Goal: Task Accomplishment & Management: Complete application form

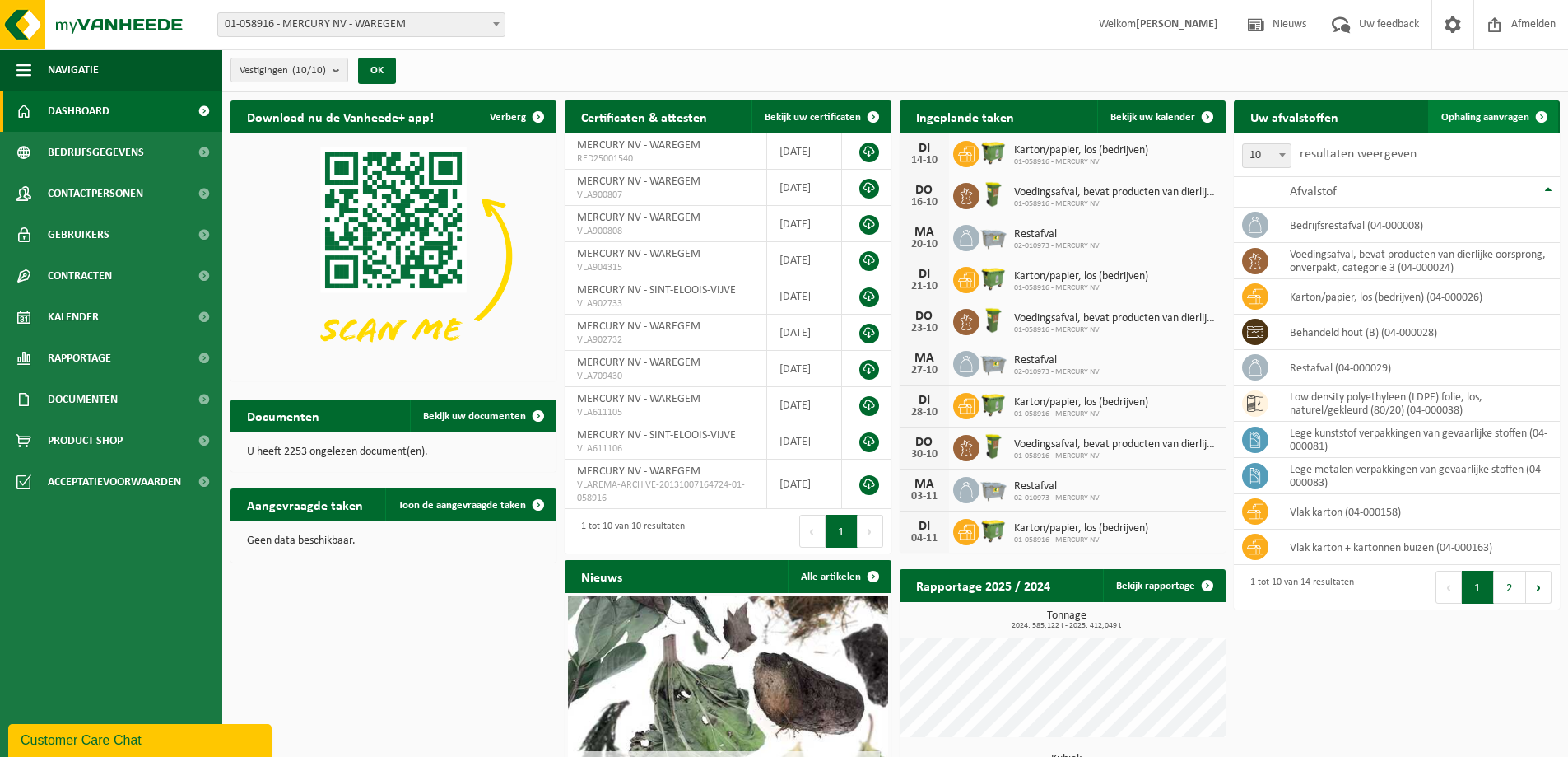
click at [1503, 115] on span "Ophaling aanvragen" at bounding box center [1485, 117] width 88 height 11
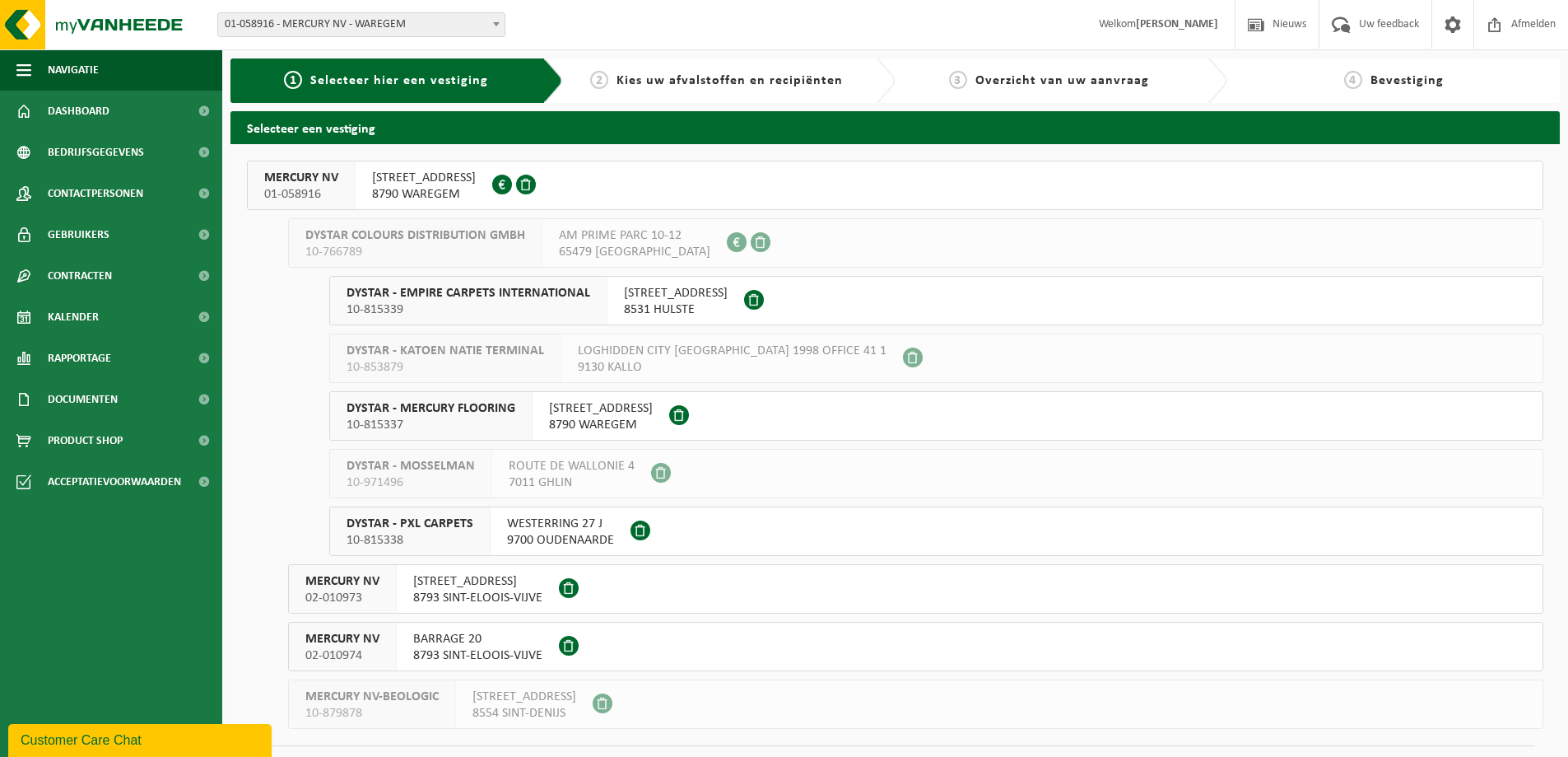
click at [511, 184] on span at bounding box center [502, 185] width 20 height 20
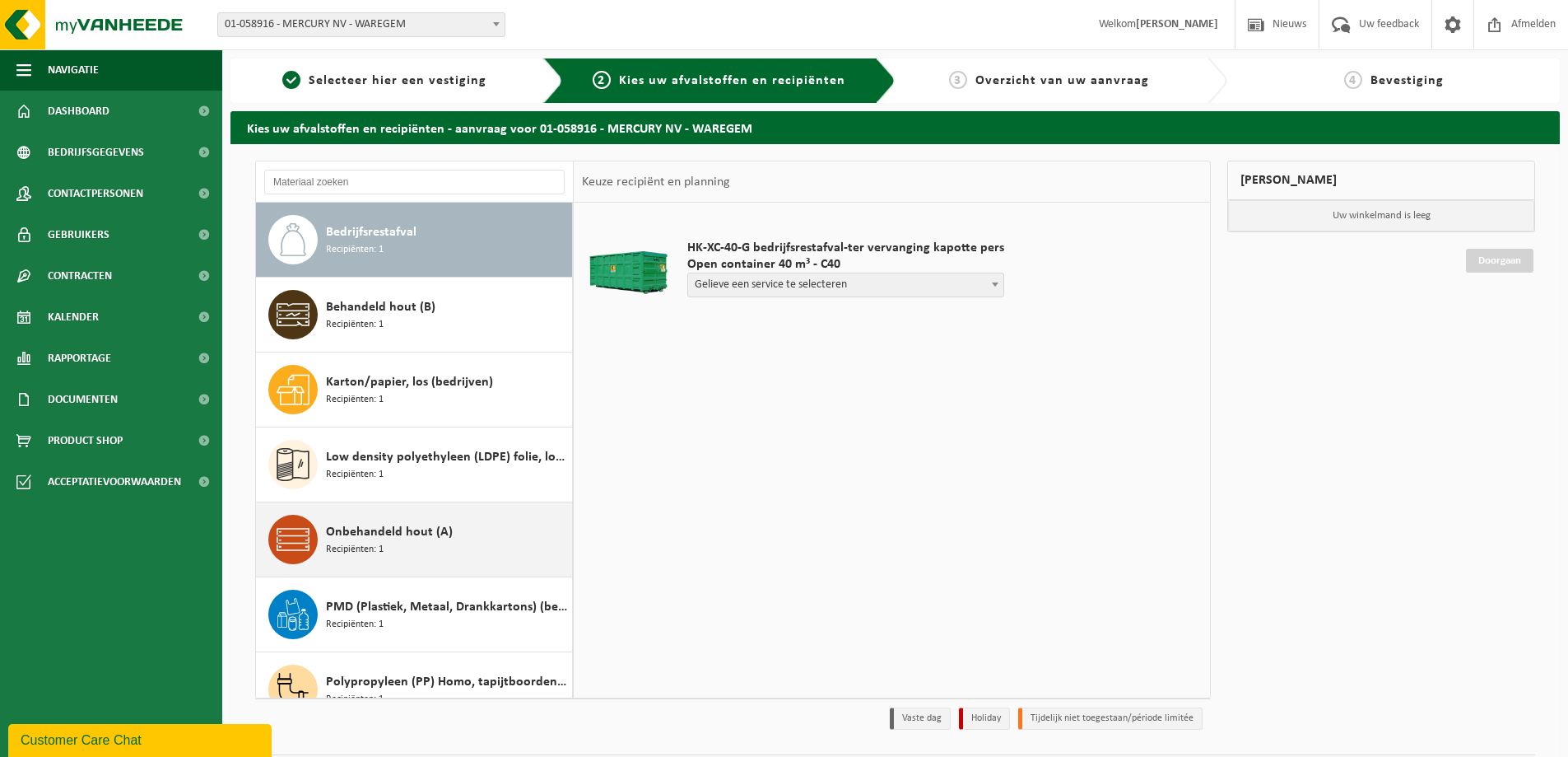
click at [377, 535] on span "Onbehandeld hout (A)" at bounding box center [389, 531] width 127 height 20
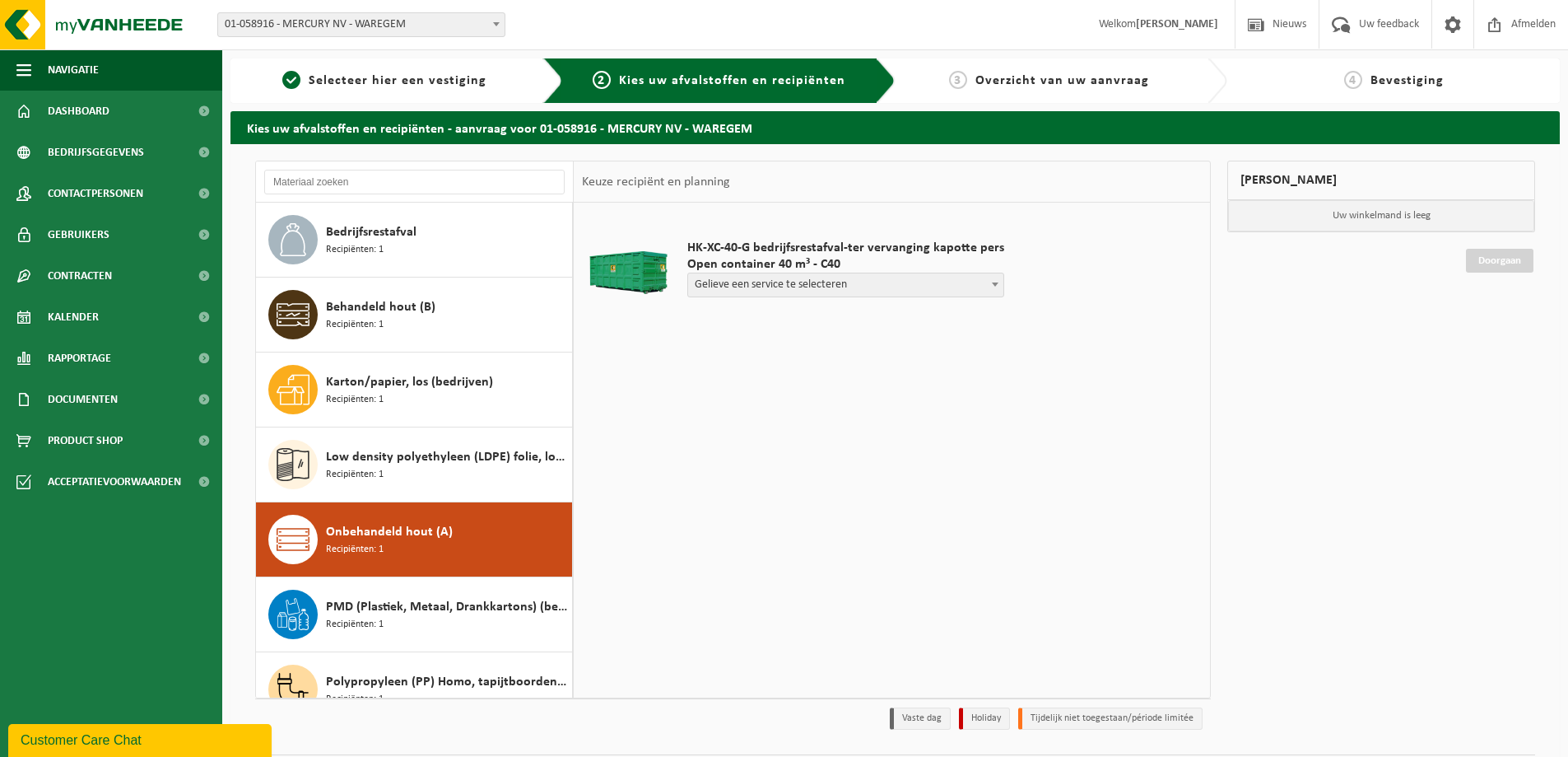
scroll to position [179, 0]
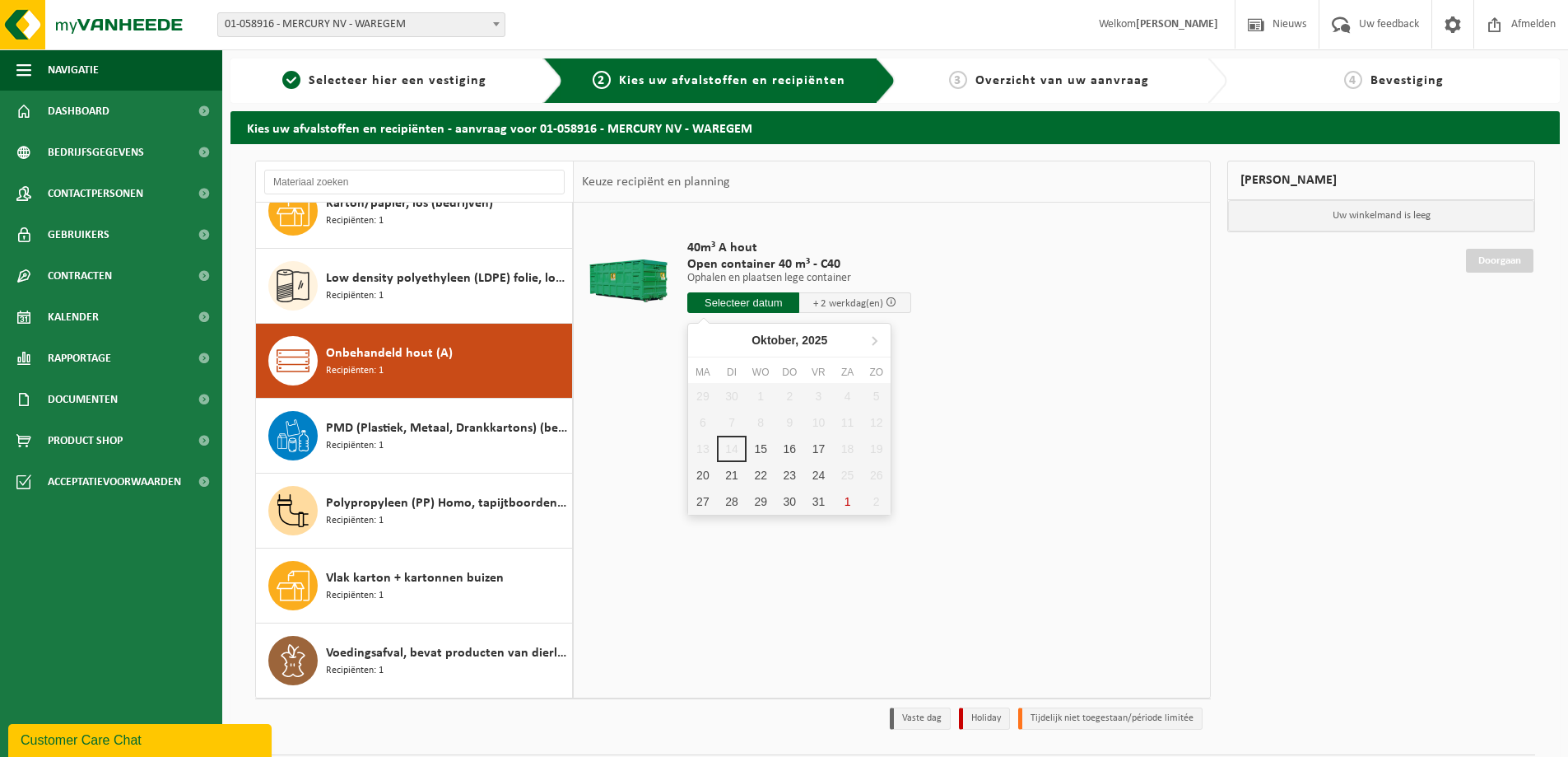
click at [756, 305] on input "text" at bounding box center [743, 302] width 112 height 21
click at [757, 449] on div "15" at bounding box center [761, 448] width 29 height 27
type input "Van 2025-10-15"
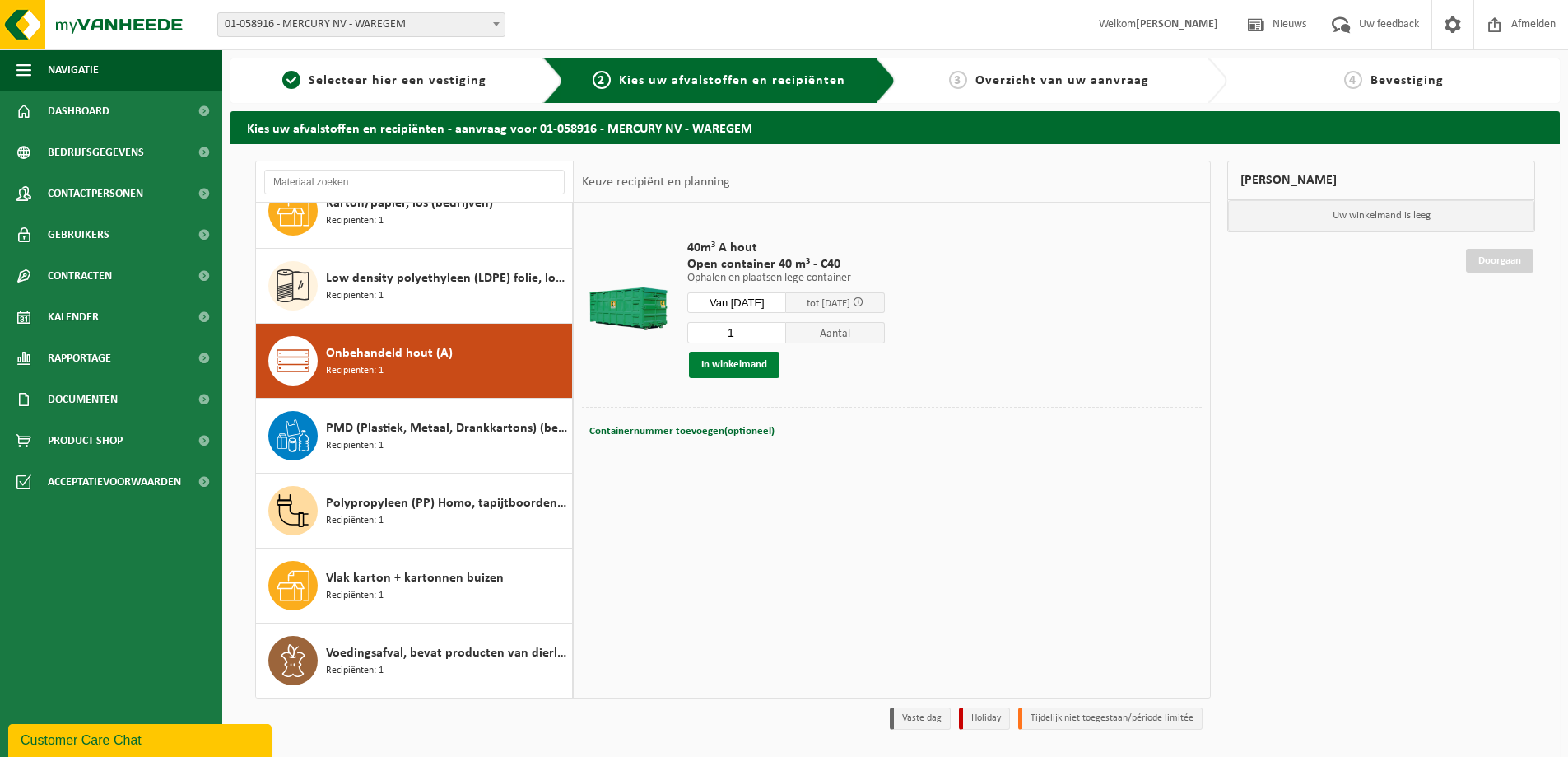
click at [759, 366] on button "In winkelmand" at bounding box center [734, 365] width 90 height 27
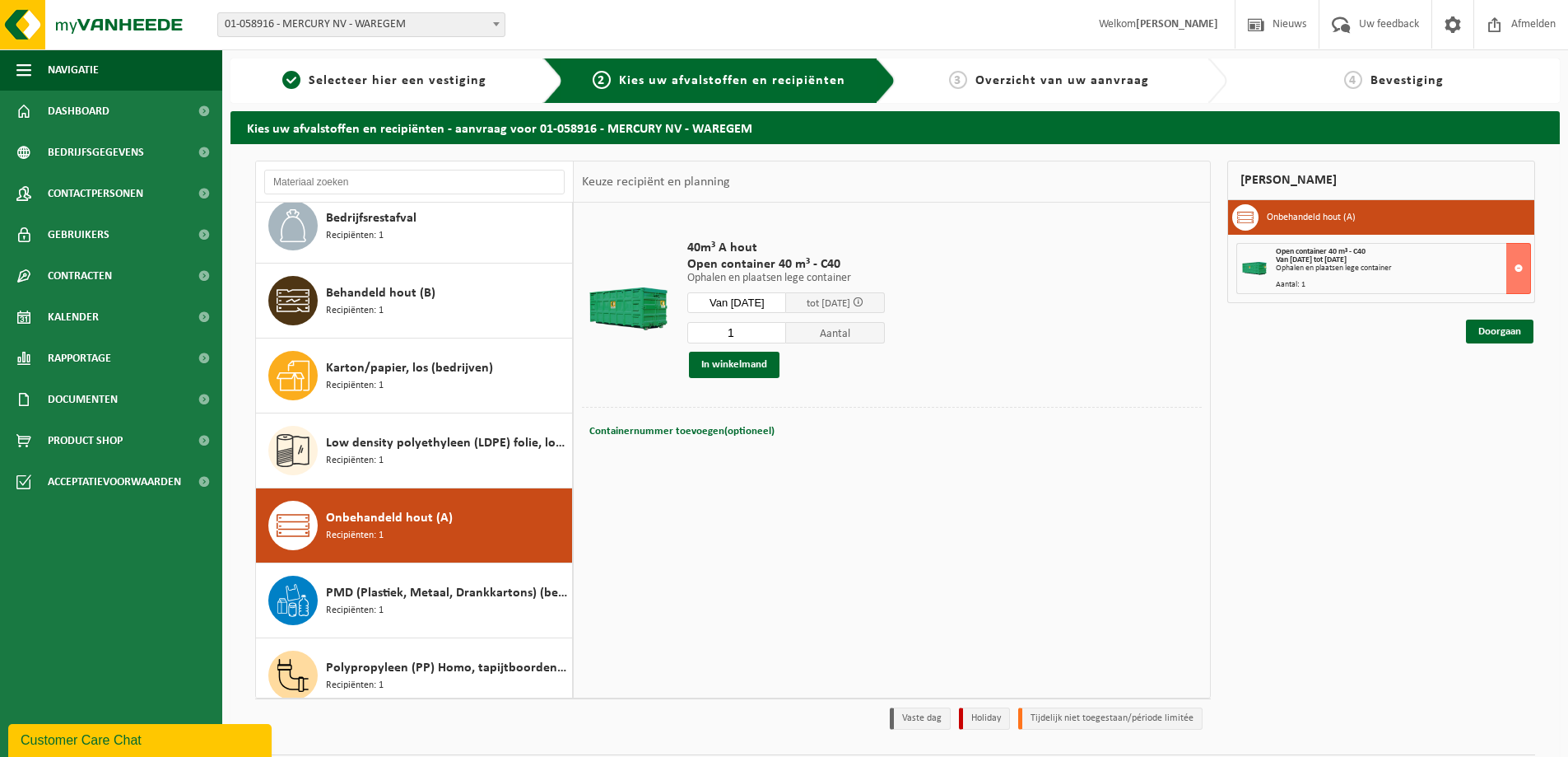
scroll to position [0, 0]
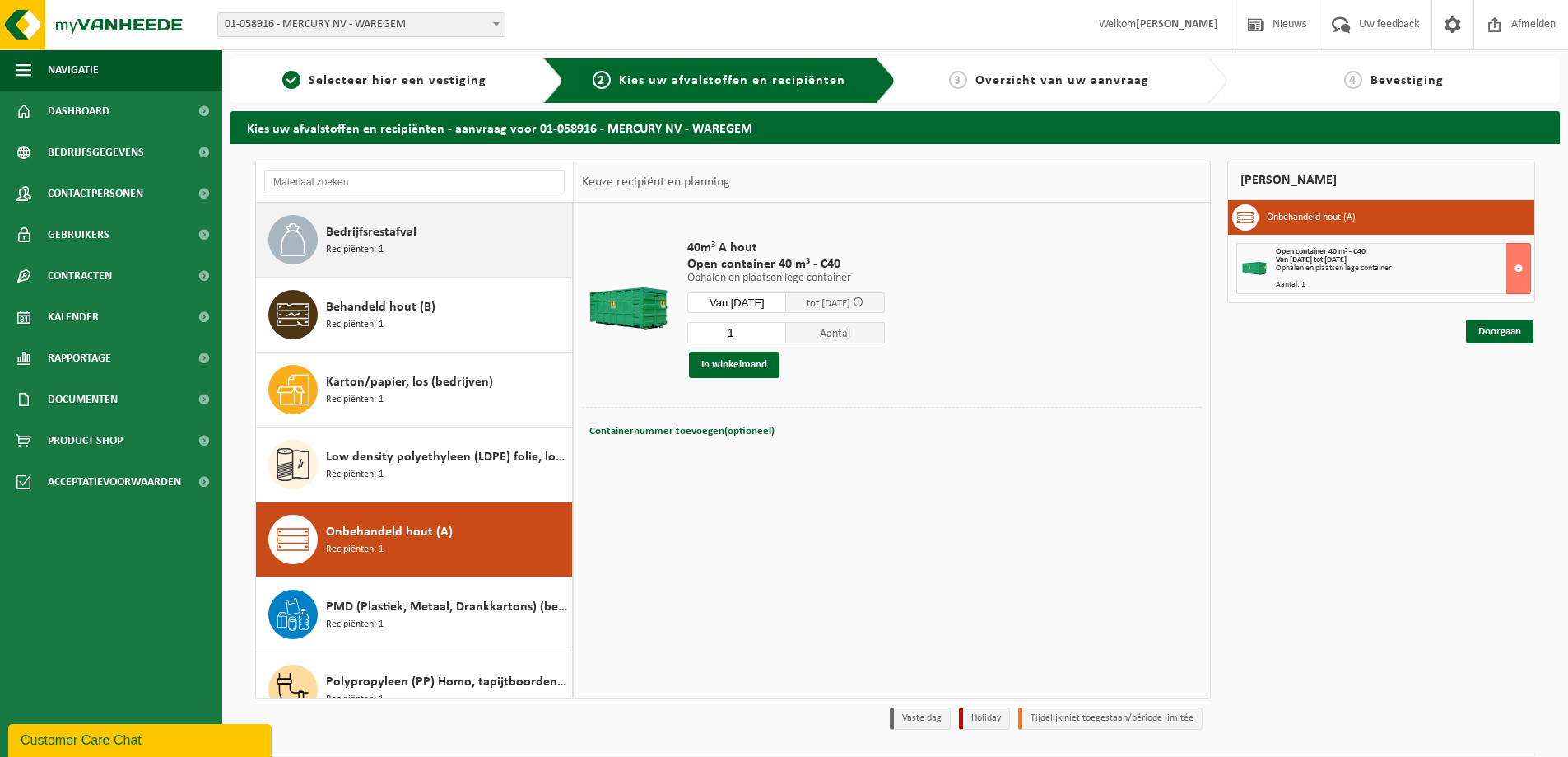
click at [371, 238] on span "Bedrijfsrestafval" at bounding box center [370, 232] width 90 height 20
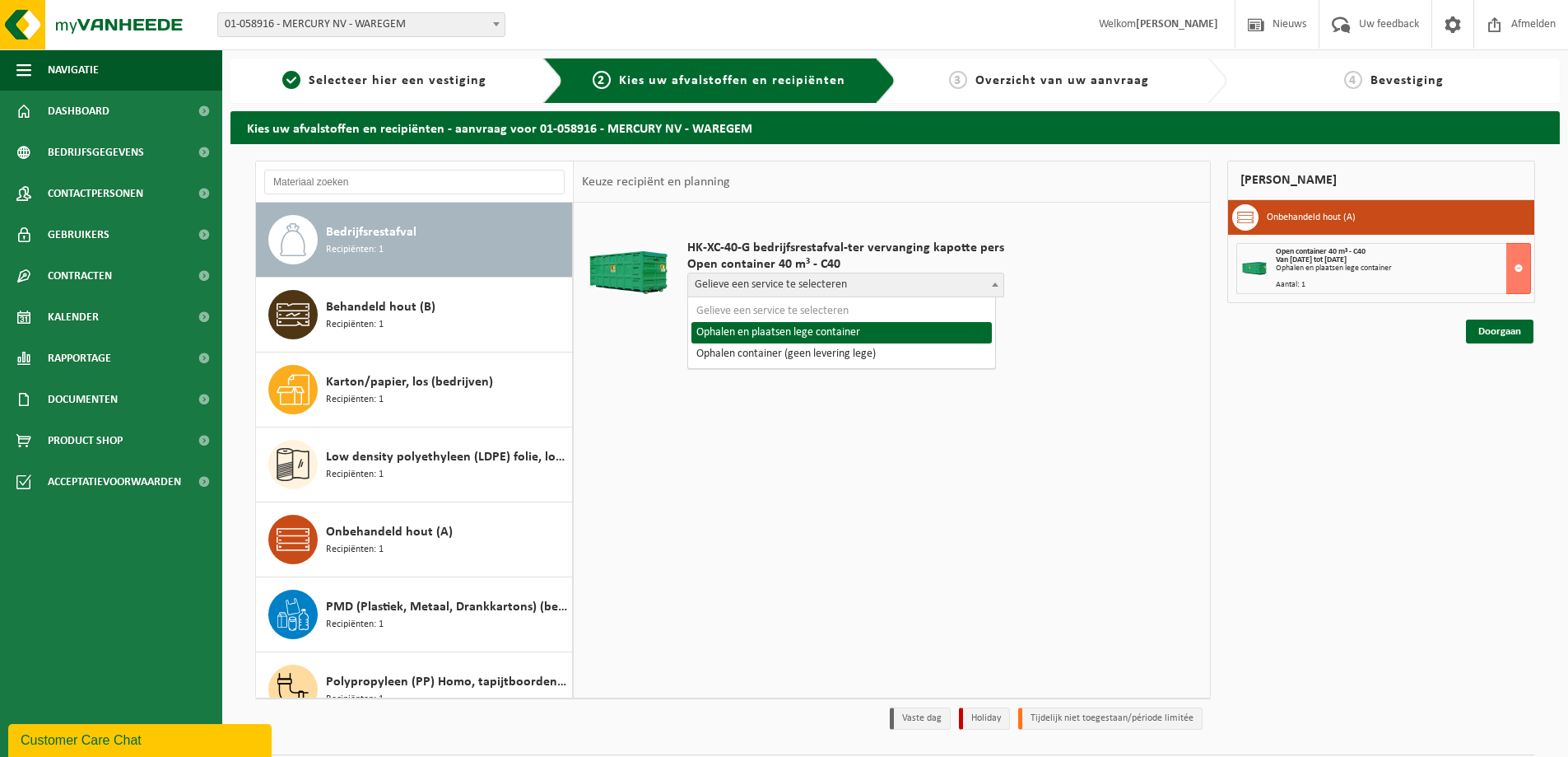
click at [987, 287] on span at bounding box center [995, 284] width 17 height 22
click at [1122, 332] on td "HK-XC-40-G bedrijfsrestafval-ter vervanging kapotte pers Open container 40 m³ -…" at bounding box center [938, 272] width 526 height 123
click at [987, 286] on span at bounding box center [995, 284] width 17 height 22
click at [722, 248] on span "HK-XC-40-G bedrijfsrestafval-ter vervanging kapotte pers" at bounding box center [845, 247] width 317 height 17
click at [988, 287] on span at bounding box center [995, 284] width 17 height 22
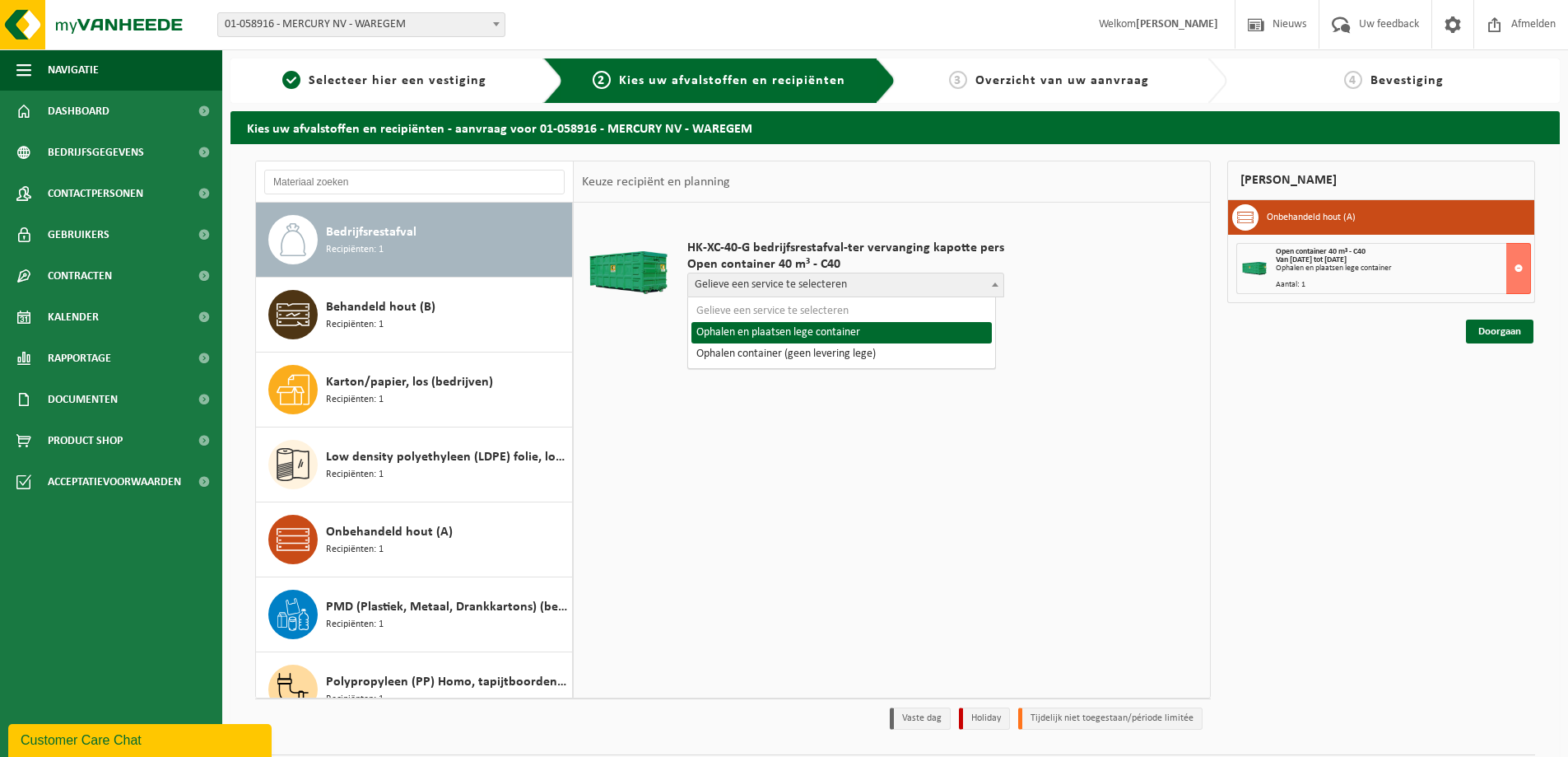
select select "P2PL-VEL-055328_HK-XC-40-GN-00_04-000008_46"
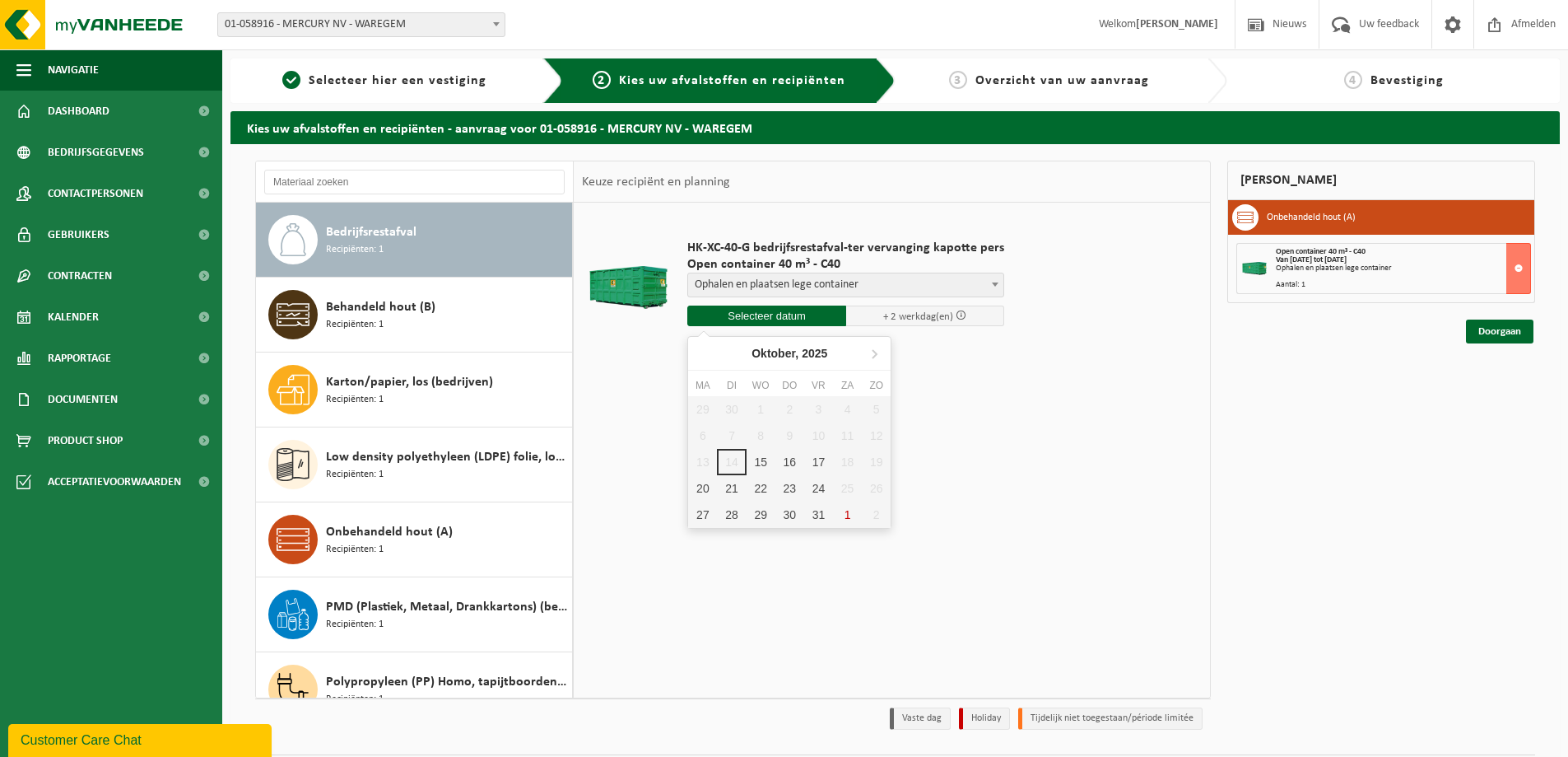
click at [784, 309] on input "text" at bounding box center [767, 315] width 159 height 21
click at [759, 461] on div "15" at bounding box center [761, 462] width 29 height 27
type input "Van 2025-10-15"
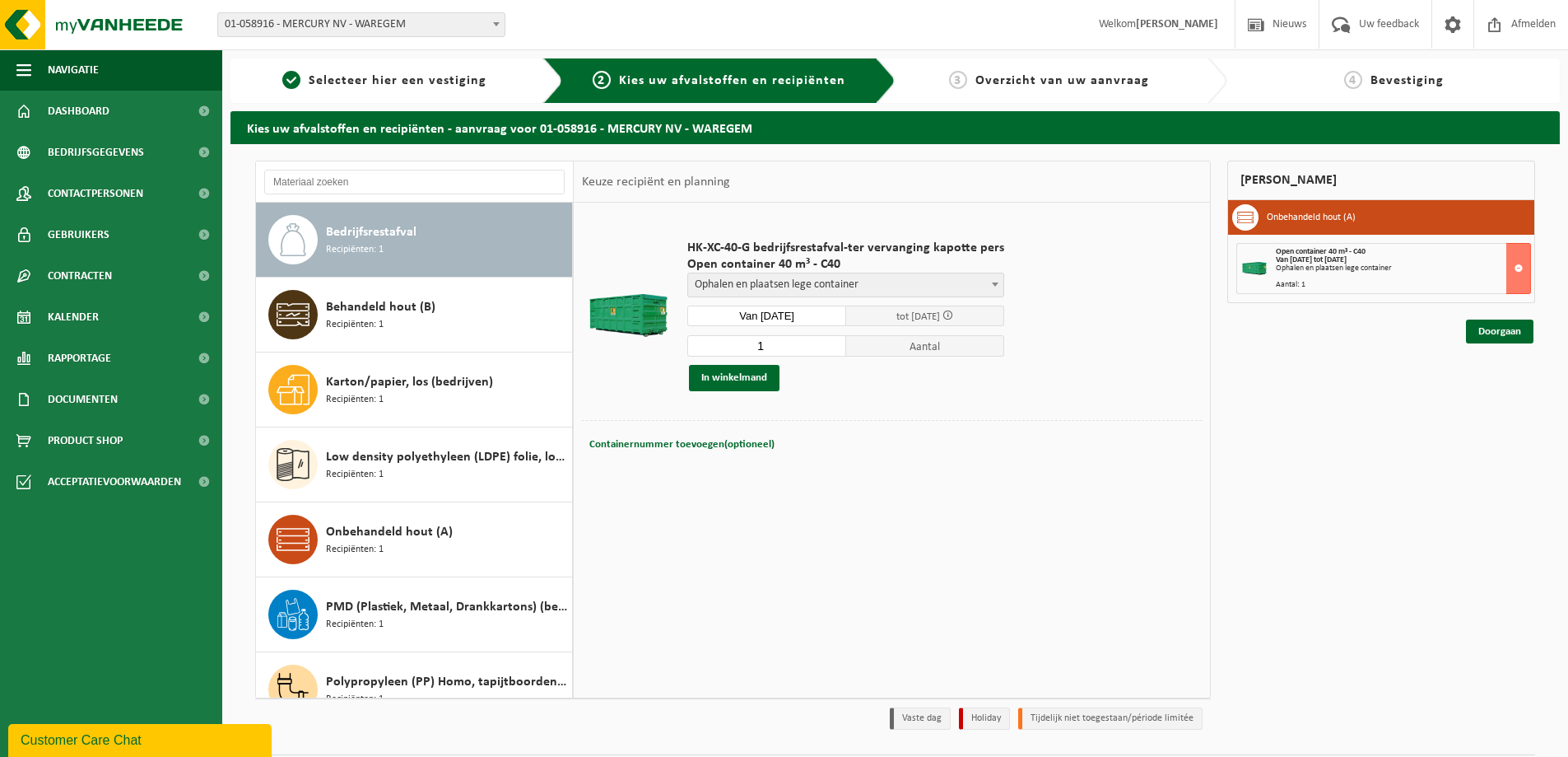
click at [829, 351] on input "1" at bounding box center [767, 346] width 159 height 22
click at [897, 391] on div "HK-XC-40-G bedrijfsrestafval-ter vervanging kapotte pers Open container 40 m³ -…" at bounding box center [846, 316] width 334 height 185
click at [737, 375] on button "In winkelmand" at bounding box center [734, 378] width 90 height 27
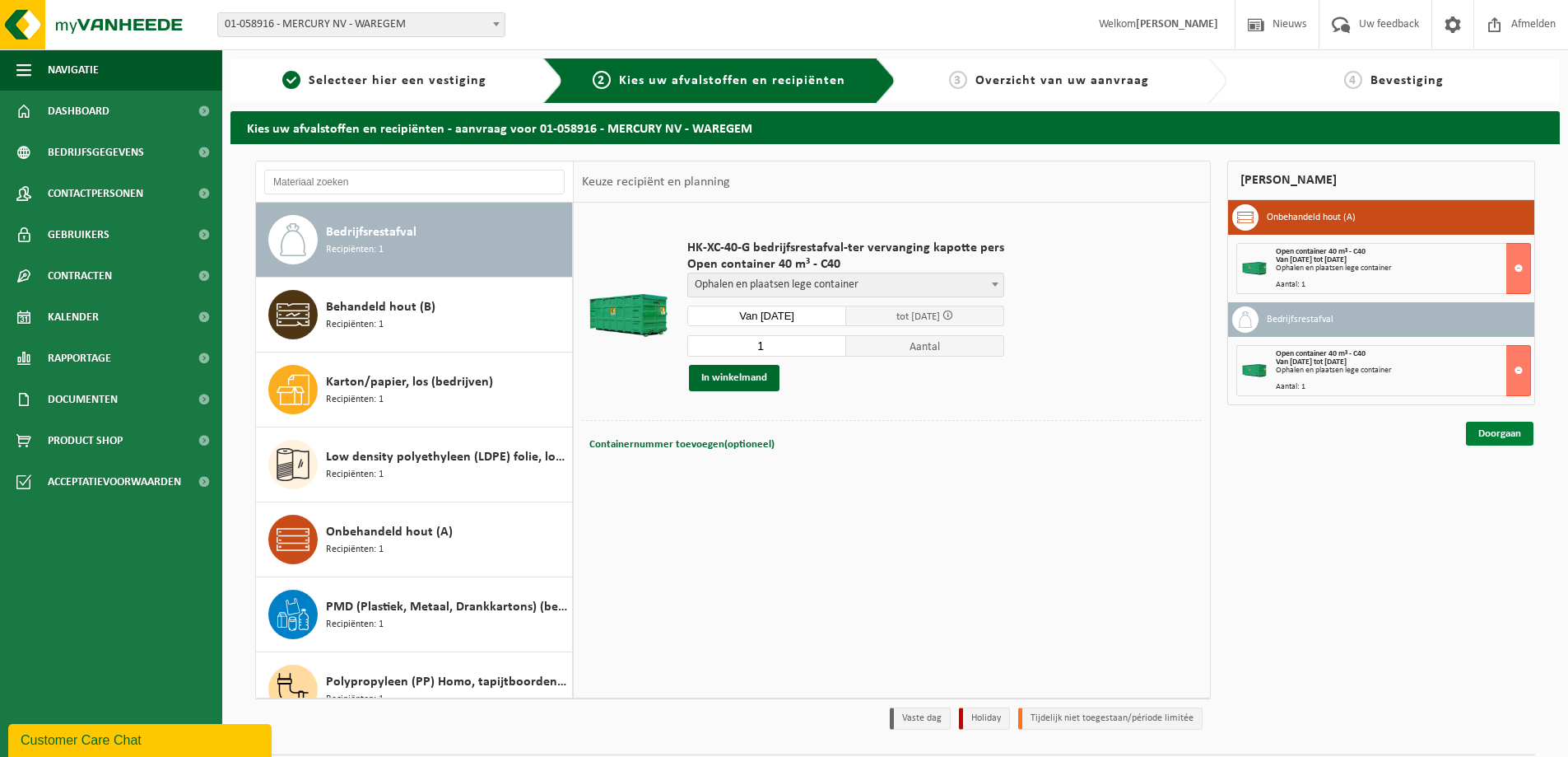
click at [1508, 435] on link "Doorgaan" at bounding box center [1499, 433] width 68 height 24
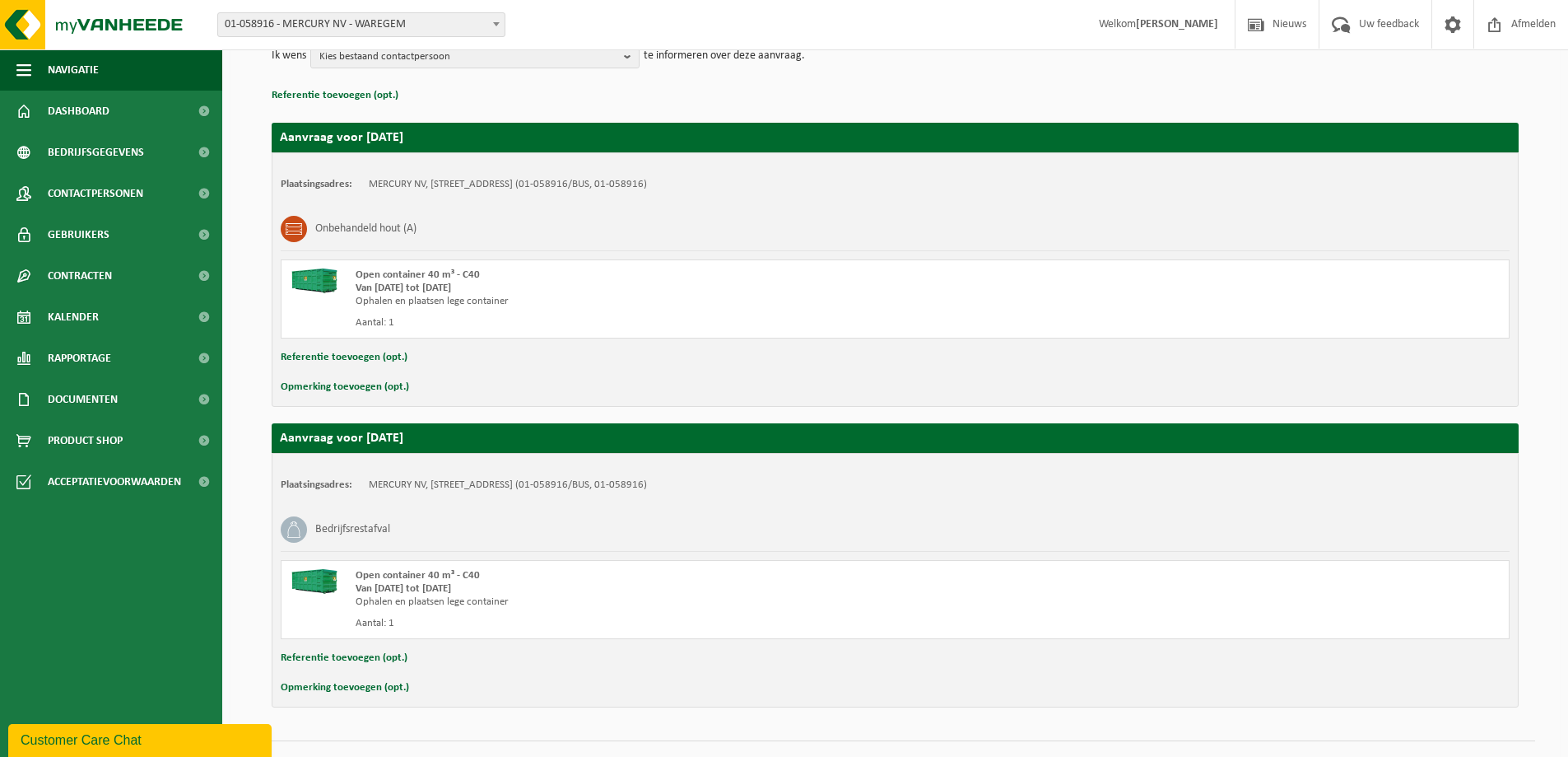
scroll to position [250, 0]
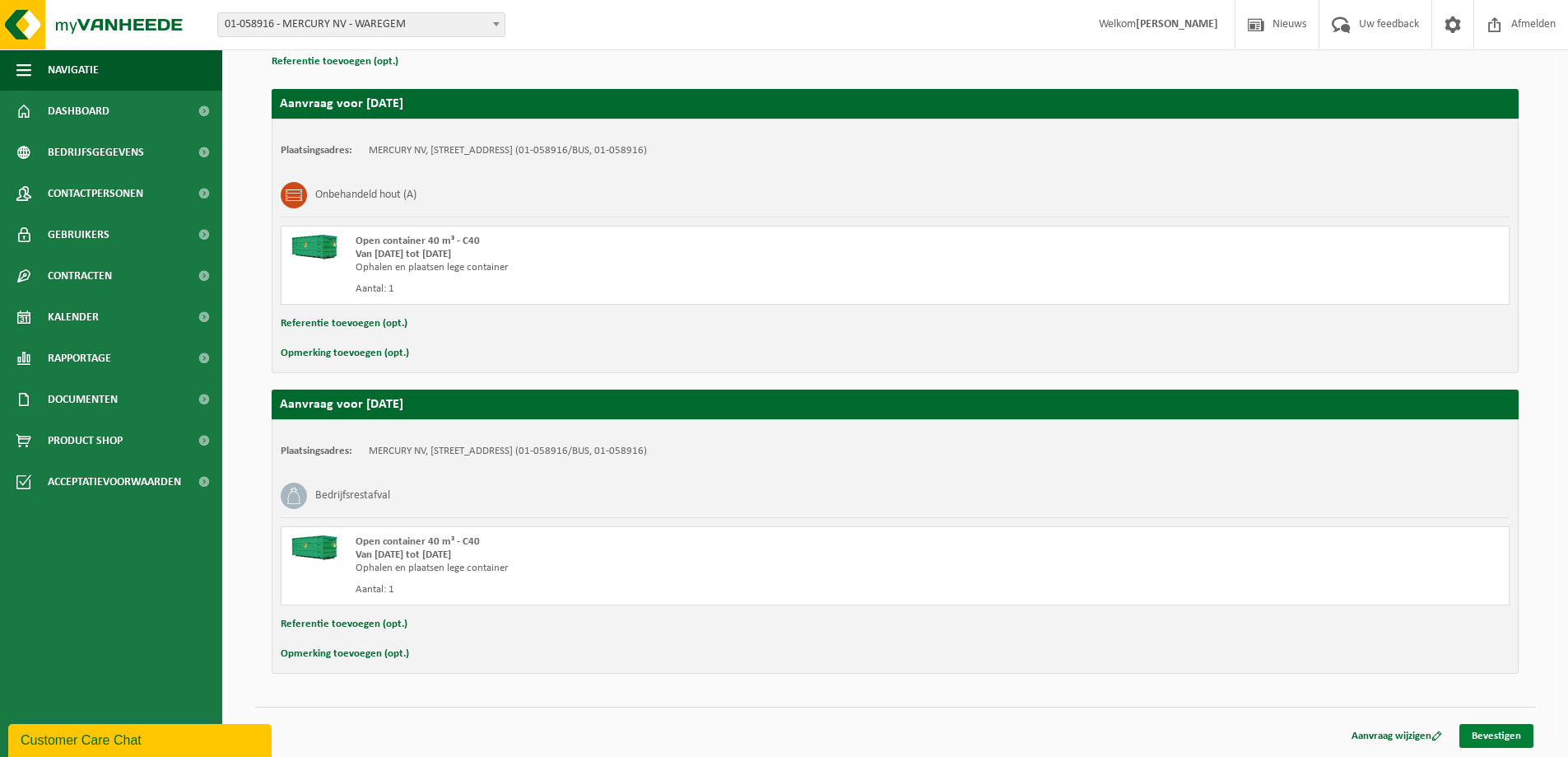
click at [1508, 729] on link "Bevestigen" at bounding box center [1496, 735] width 74 height 24
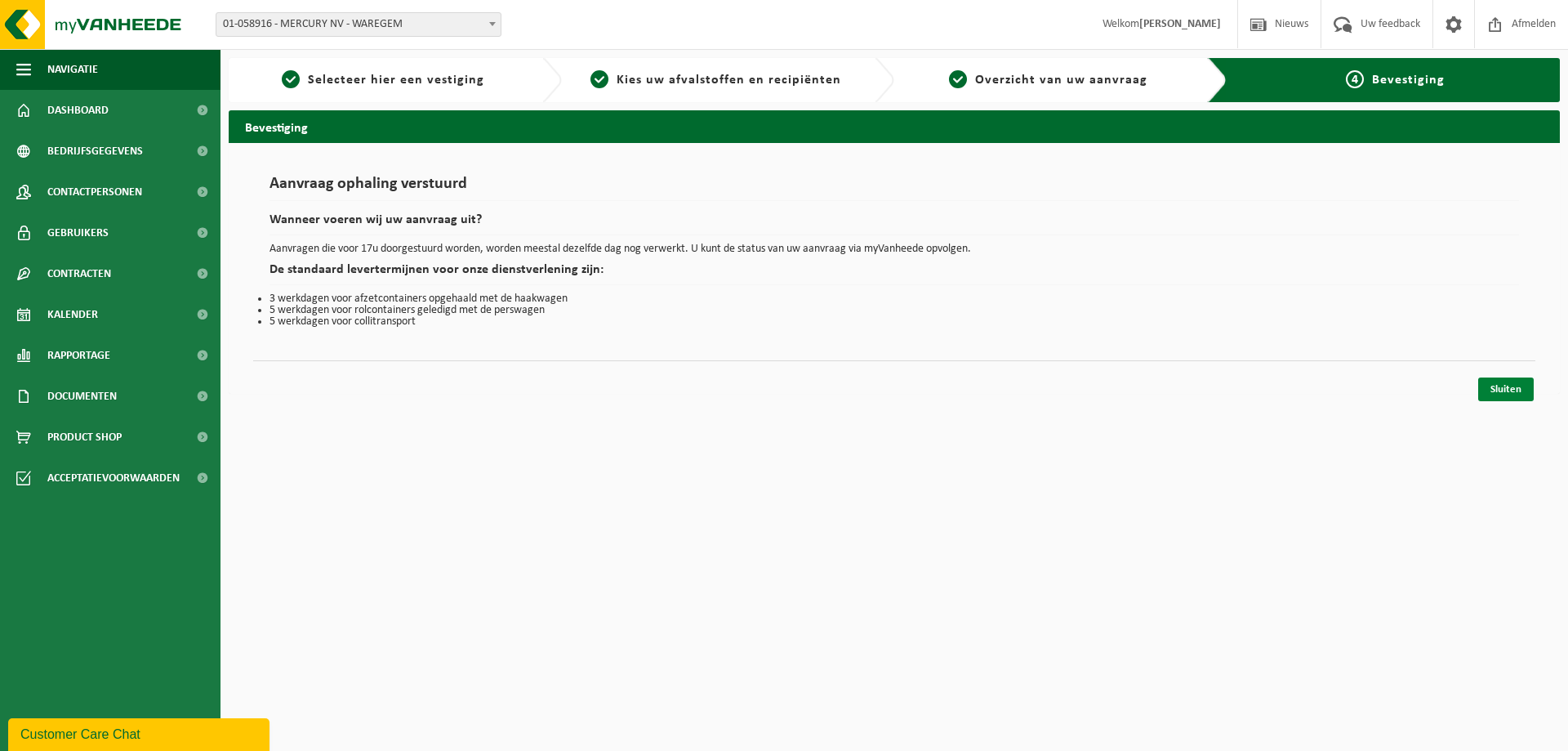
click at [1509, 389] on link "Sluiten" at bounding box center [1506, 389] width 55 height 24
